Goal: Task Accomplishment & Management: Use online tool/utility

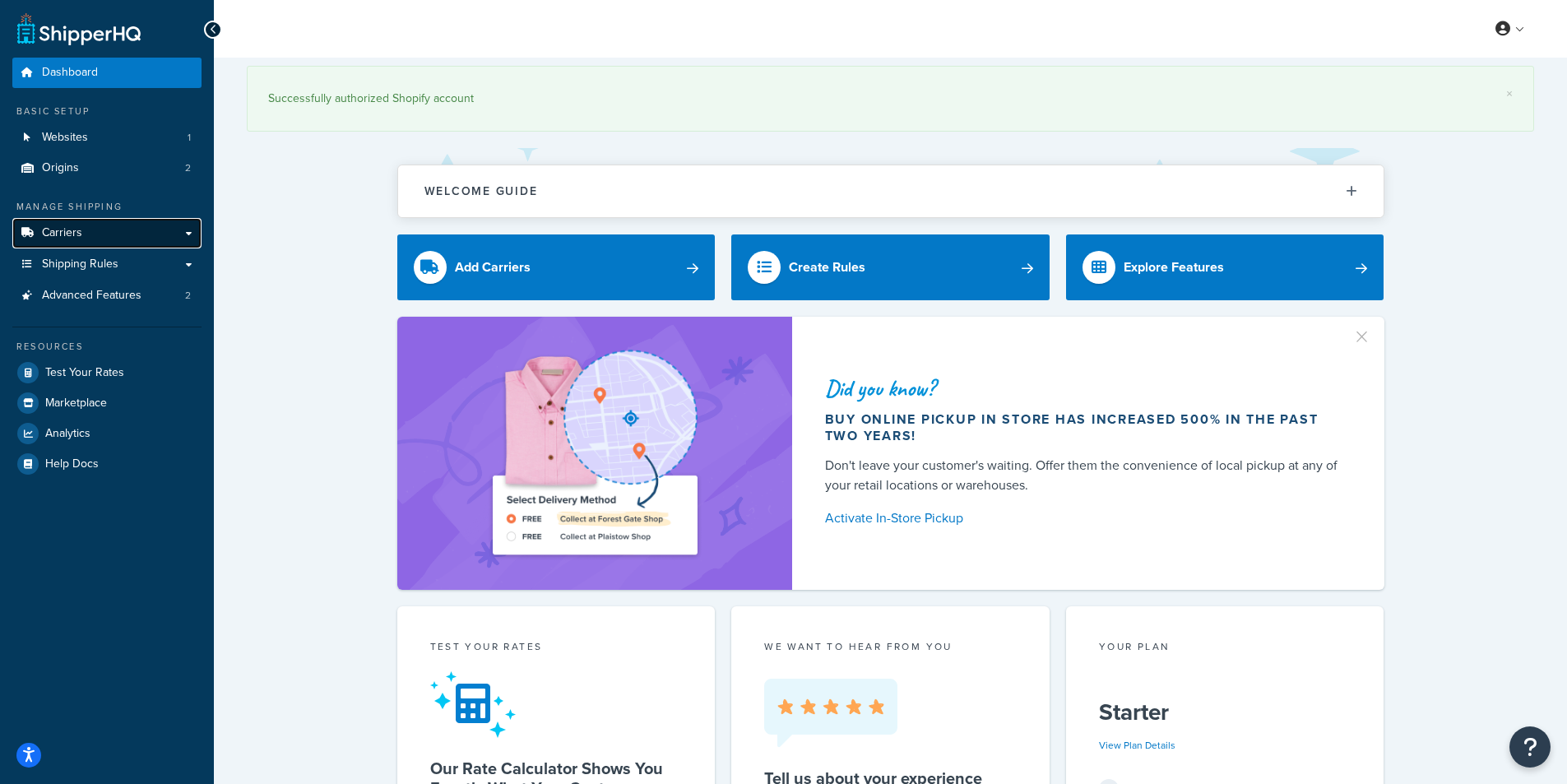
click at [91, 234] on link "Carriers" at bounding box center [107, 233] width 189 height 30
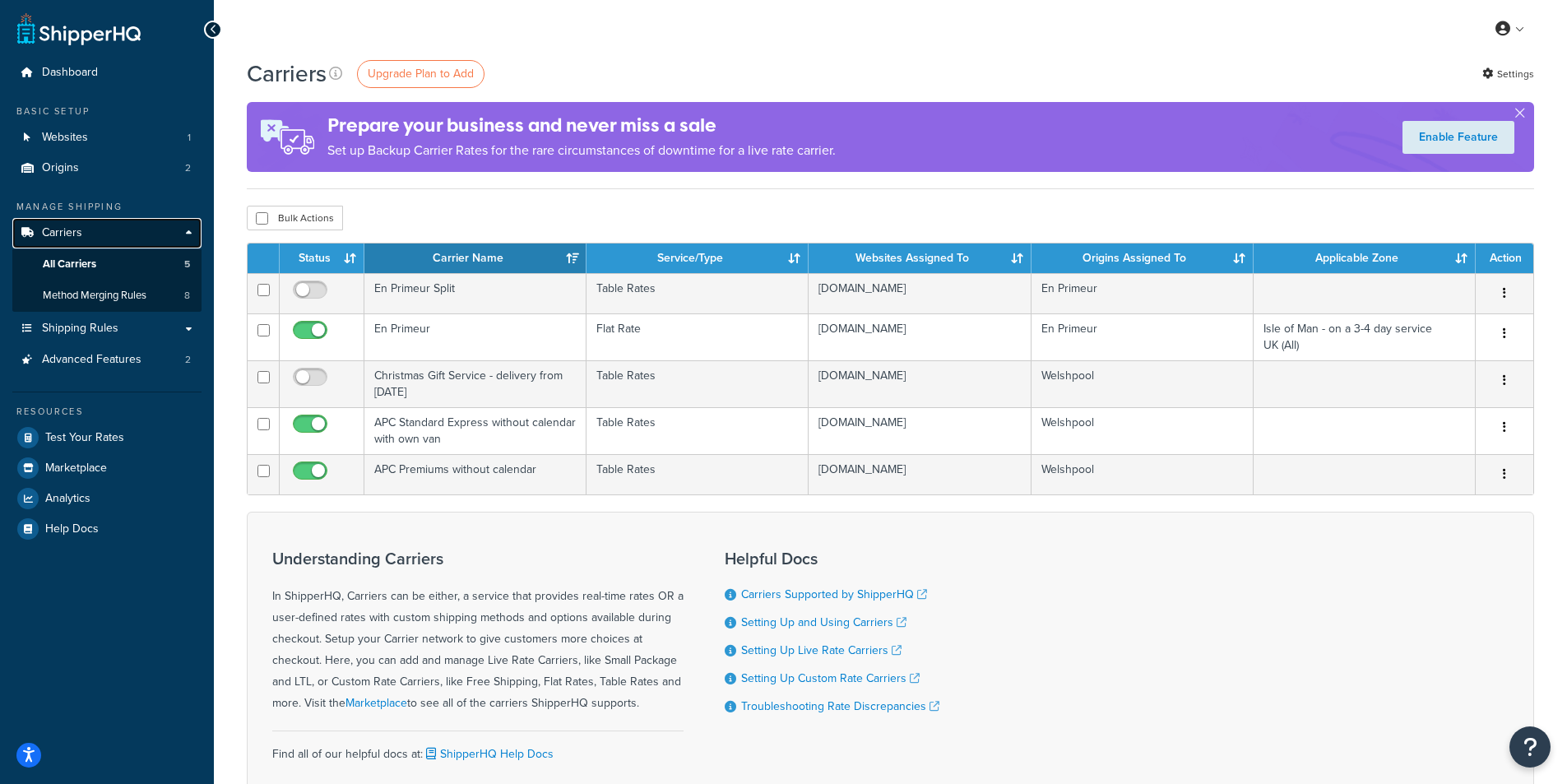
click at [66, 232] on span "Carriers" at bounding box center [63, 233] width 41 height 14
click at [89, 325] on span "Shipping Rules" at bounding box center [80, 329] width 77 height 14
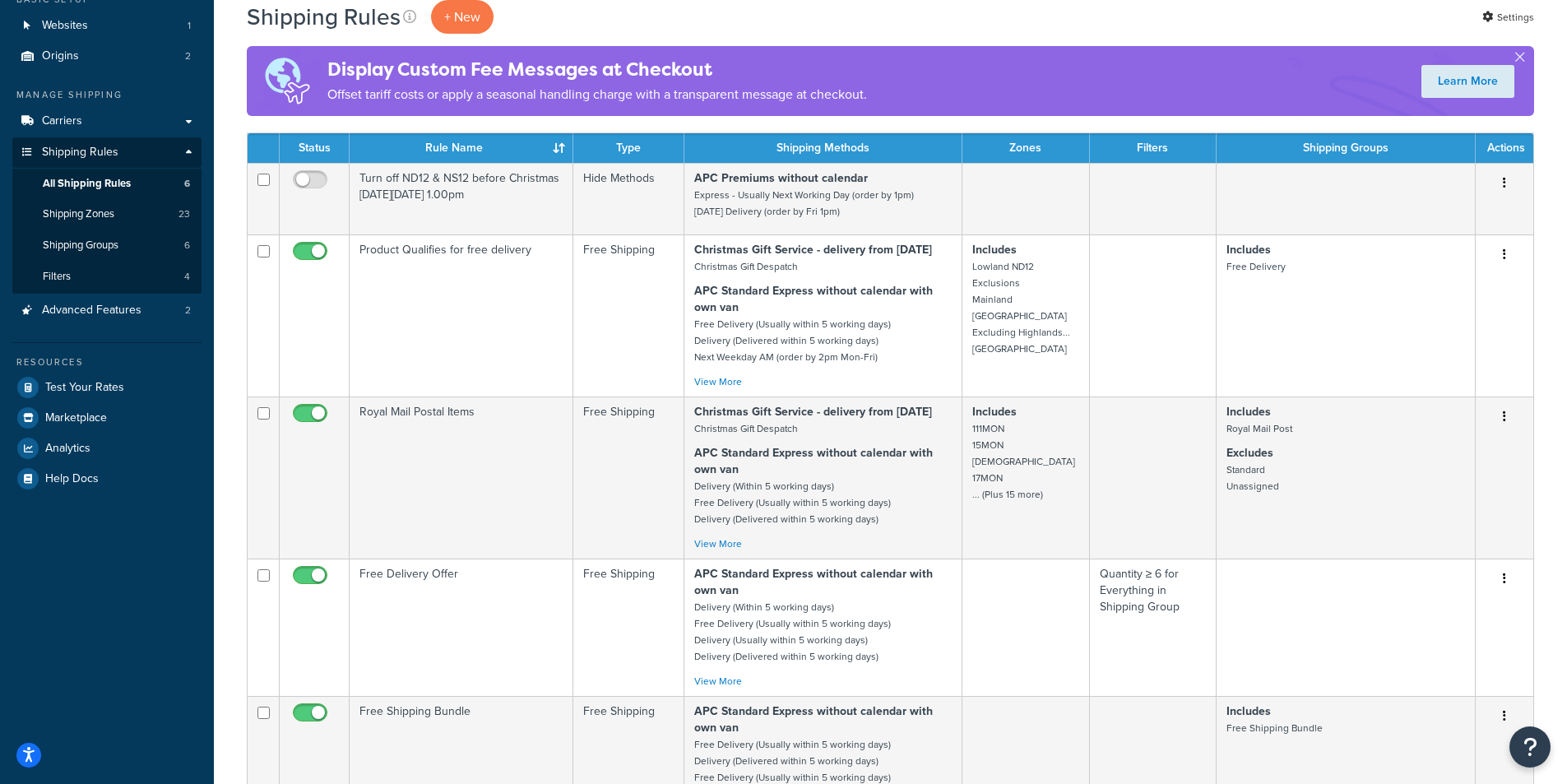
scroll to position [82, 0]
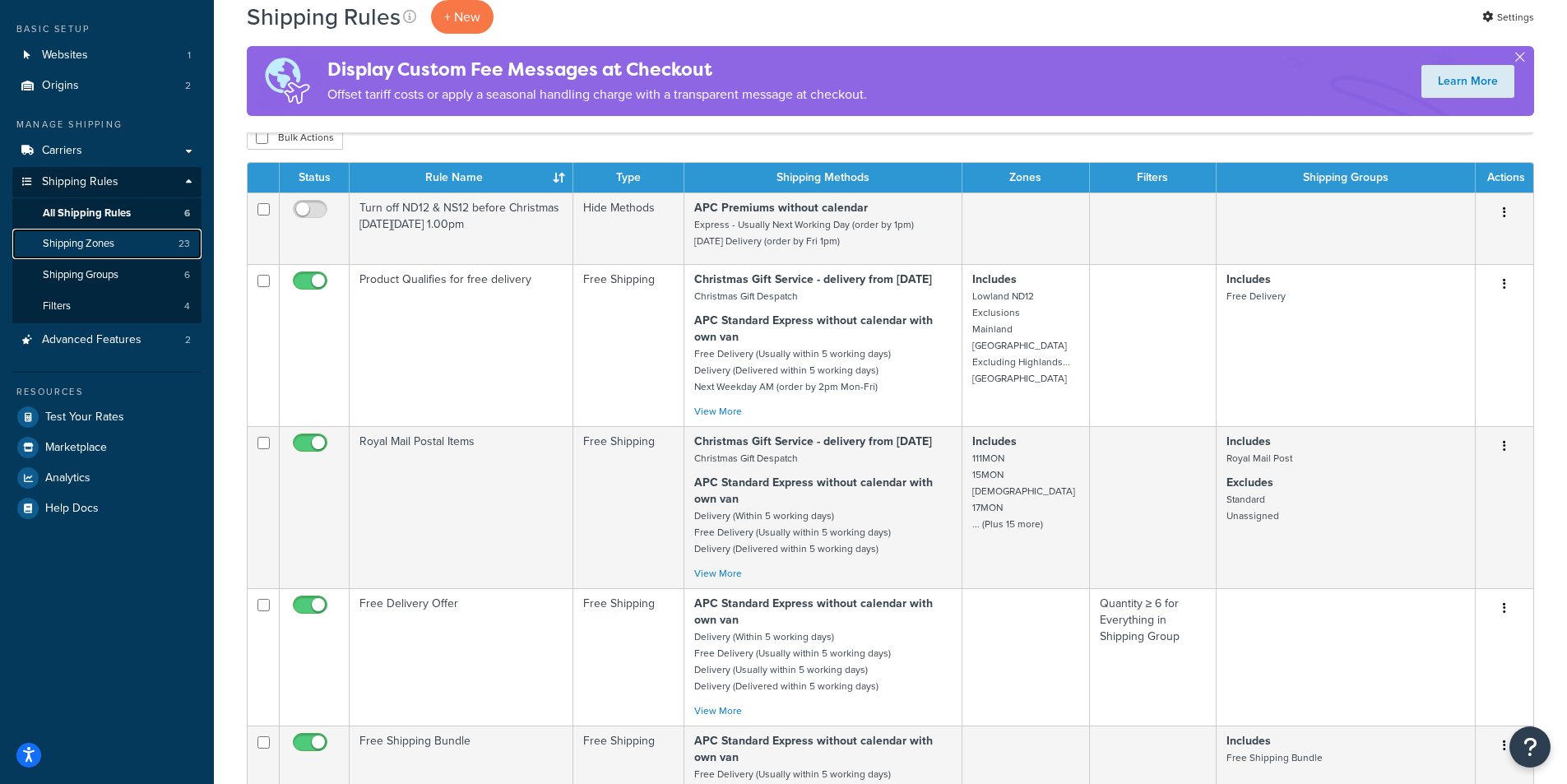
click at [77, 243] on span "Shipping Zones" at bounding box center [78, 244] width 71 height 14
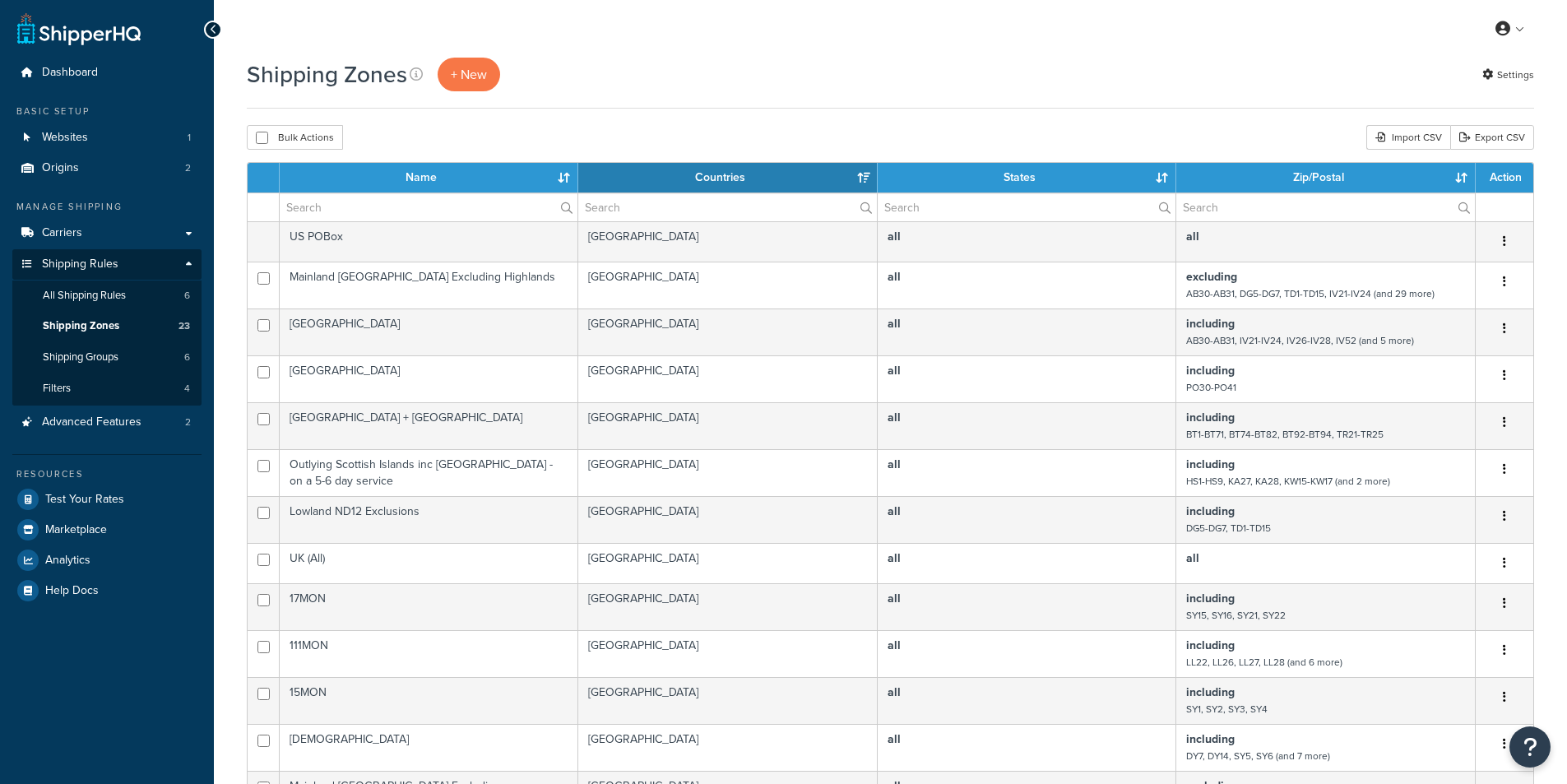
select select "15"
click at [1508, 135] on link "Export CSV" at bounding box center [1492, 138] width 84 height 25
click at [50, 32] on link at bounding box center [79, 28] width 124 height 33
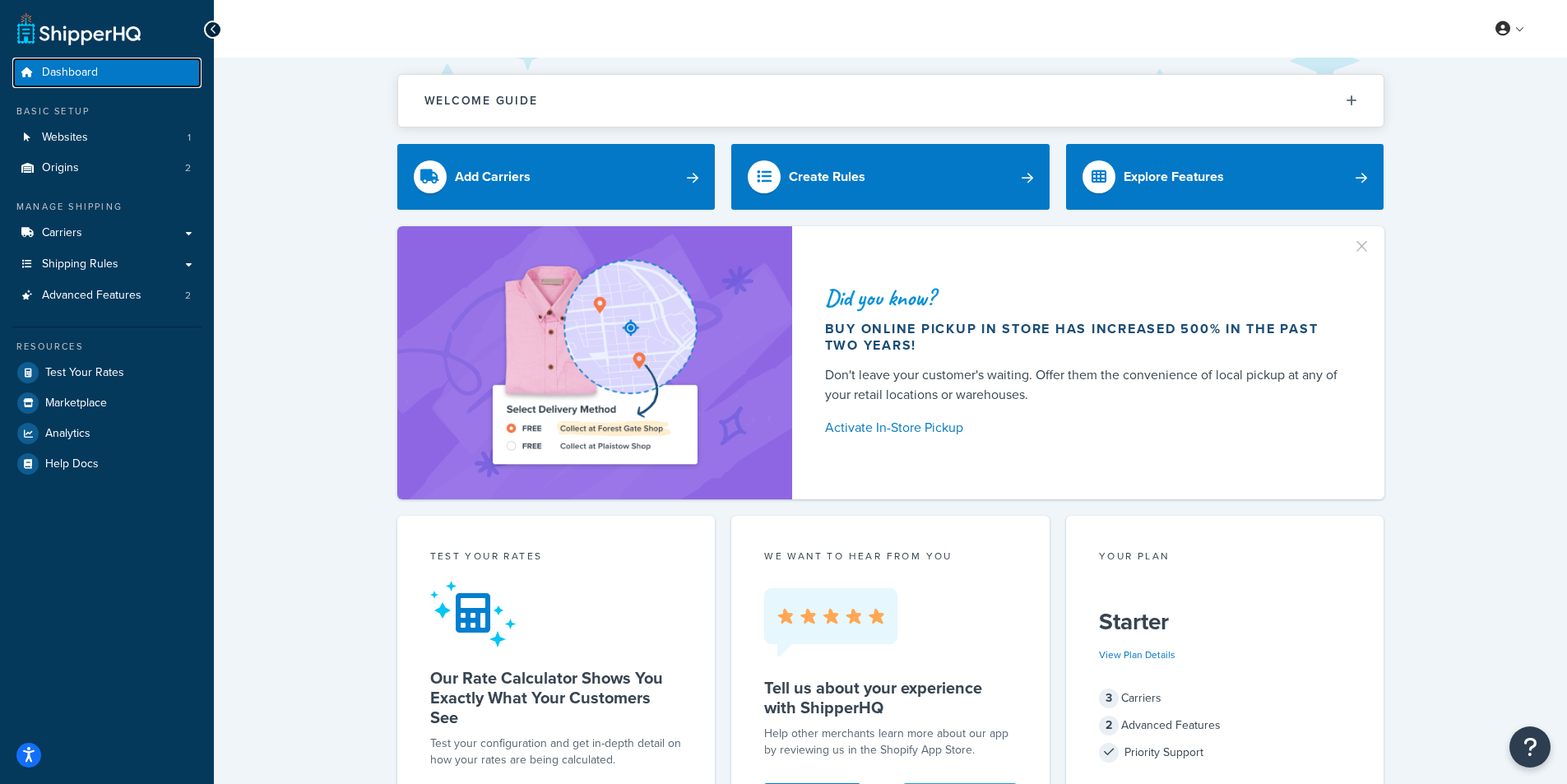
click at [56, 71] on span "Dashboard" at bounding box center [70, 73] width 56 height 14
